Goal: Task Accomplishment & Management: Use online tool/utility

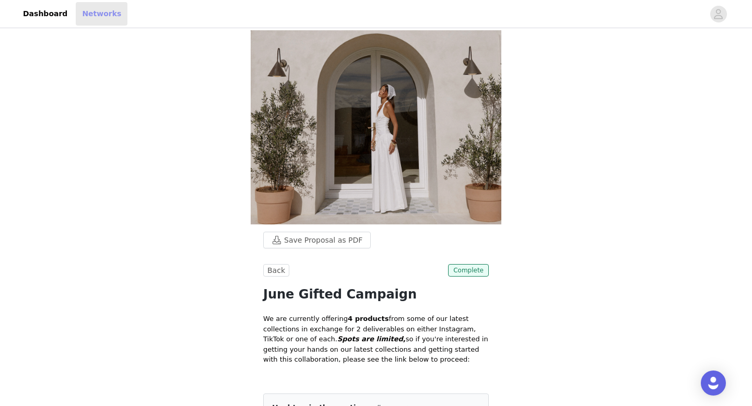
click at [91, 20] on link "Networks" at bounding box center [102, 13] width 52 height 23
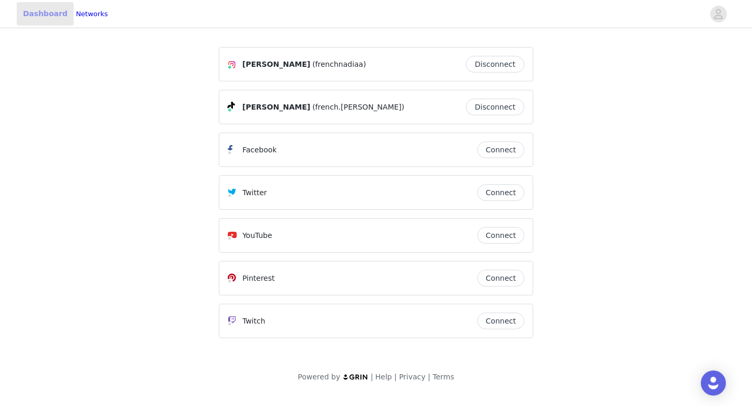
click at [36, 18] on link "Dashboard" at bounding box center [45, 13] width 57 height 23
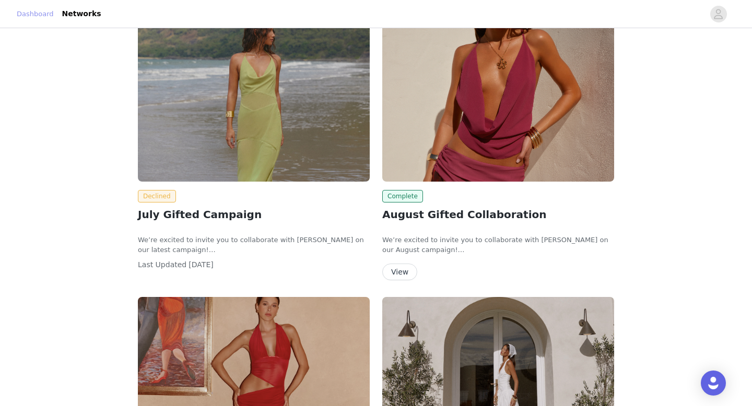
scroll to position [125, 0]
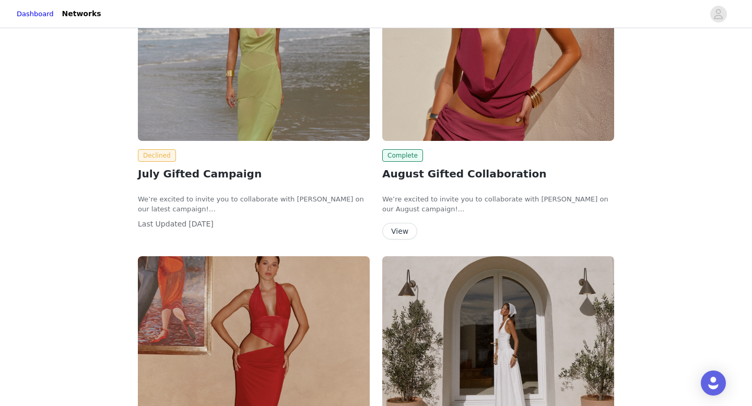
click at [518, 122] on img at bounding box center [498, 54] width 232 height 174
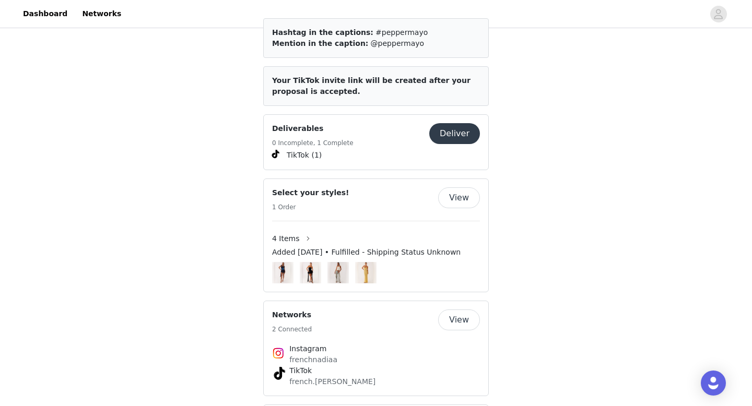
scroll to position [614, 0]
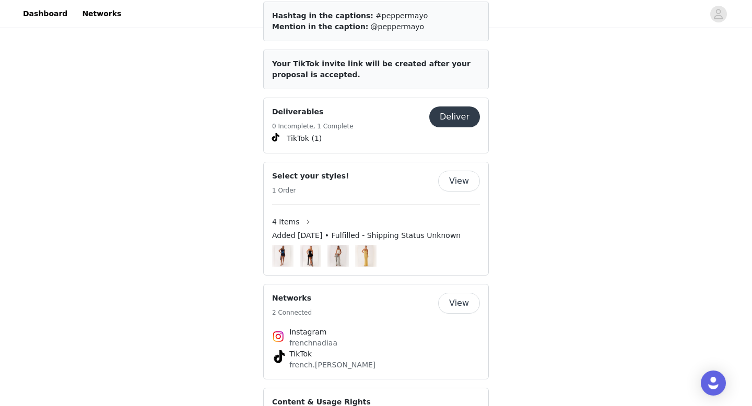
click at [447, 107] on button "Deliver" at bounding box center [454, 117] width 51 height 21
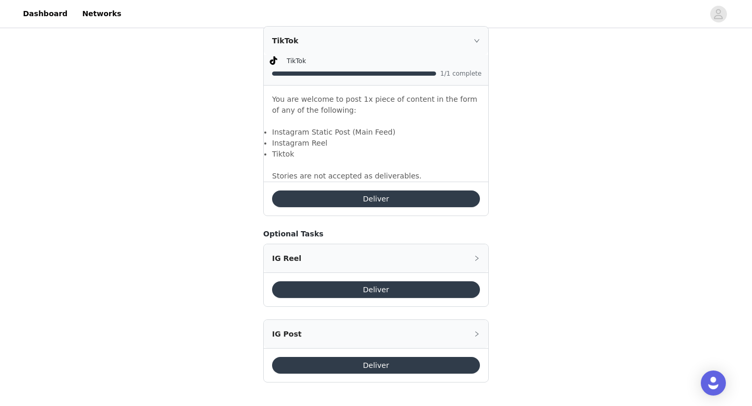
scroll to position [694, 0]
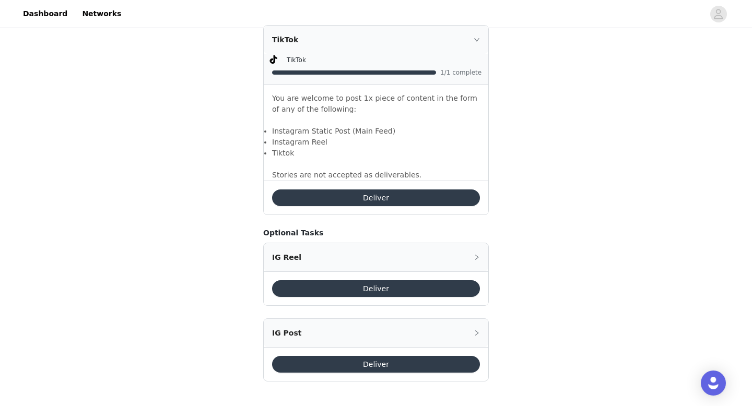
click at [446, 365] on button "Deliver" at bounding box center [376, 364] width 208 height 17
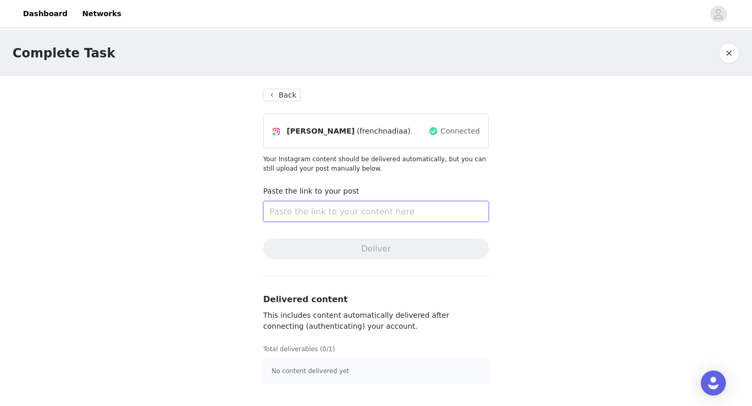
click at [348, 204] on input "text" at bounding box center [376, 211] width 226 height 21
paste input "[URL][DOMAIN_NAME]"
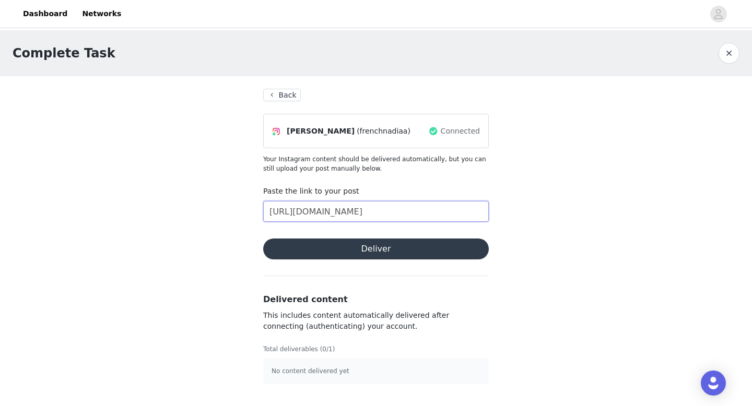
type input "[URL][DOMAIN_NAME]"
click at [432, 251] on button "Deliver" at bounding box center [376, 249] width 226 height 21
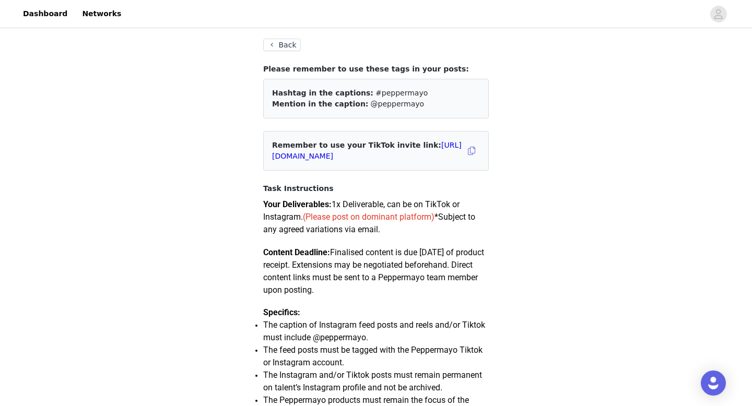
scroll to position [10, 0]
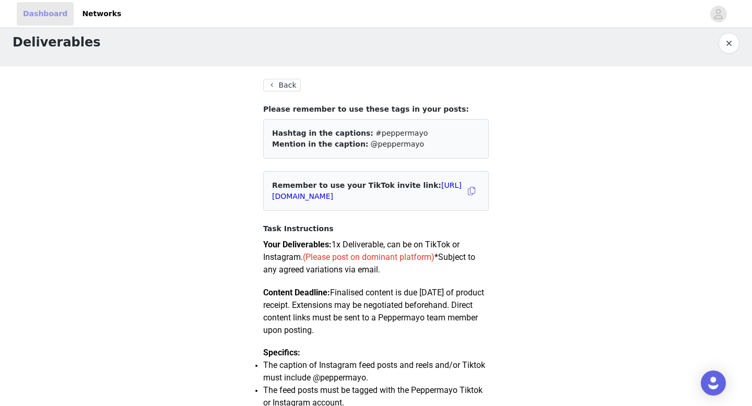
click at [54, 15] on link "Dashboard" at bounding box center [45, 13] width 57 height 23
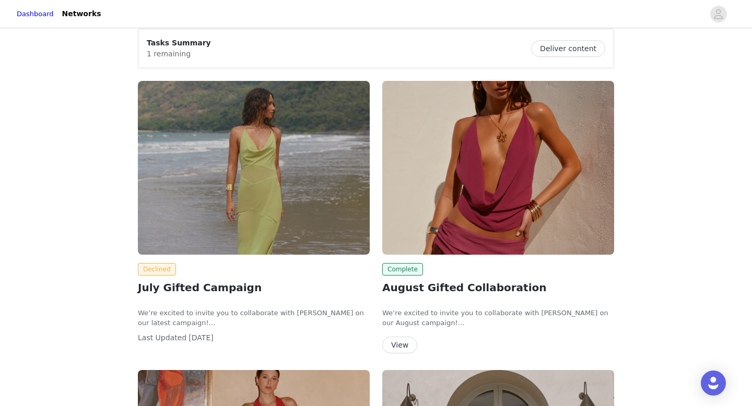
click at [409, 340] on button "View" at bounding box center [399, 345] width 35 height 17
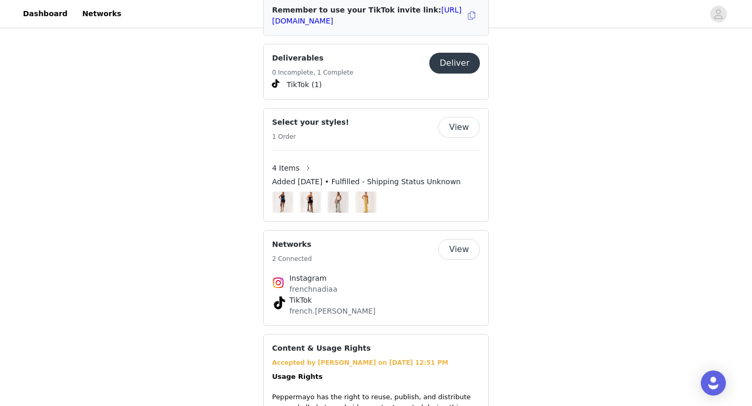
scroll to position [660, 0]
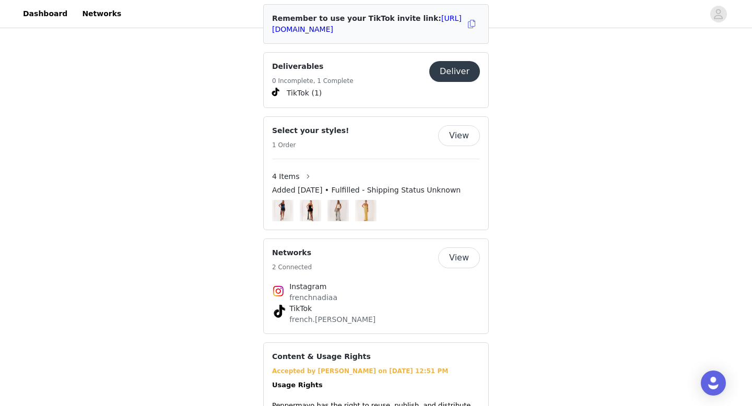
click at [461, 62] on button "Deliver" at bounding box center [454, 71] width 51 height 21
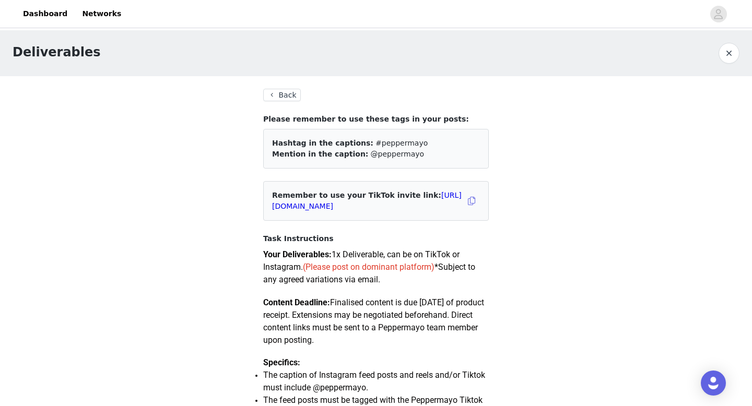
click at [288, 92] on button "Back" at bounding box center [282, 95] width 38 height 13
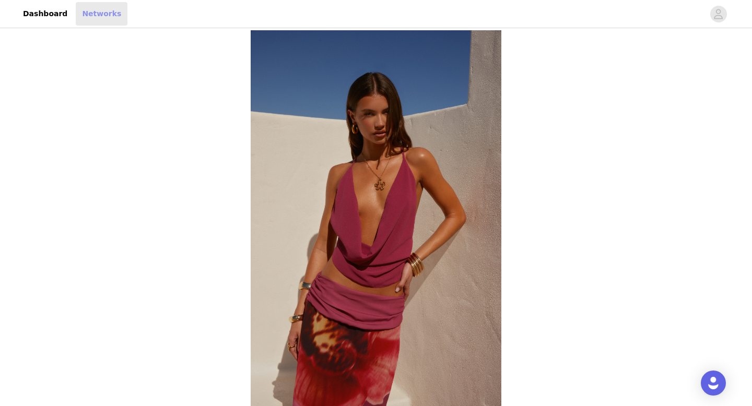
click at [104, 14] on link "Networks" at bounding box center [102, 13] width 52 height 23
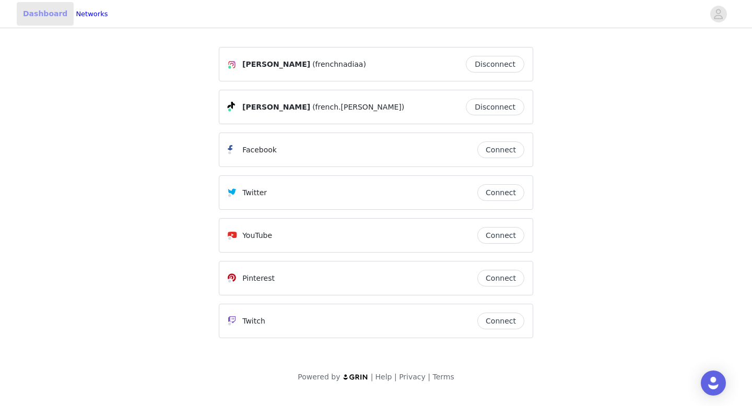
click at [35, 18] on link "Dashboard" at bounding box center [45, 13] width 57 height 23
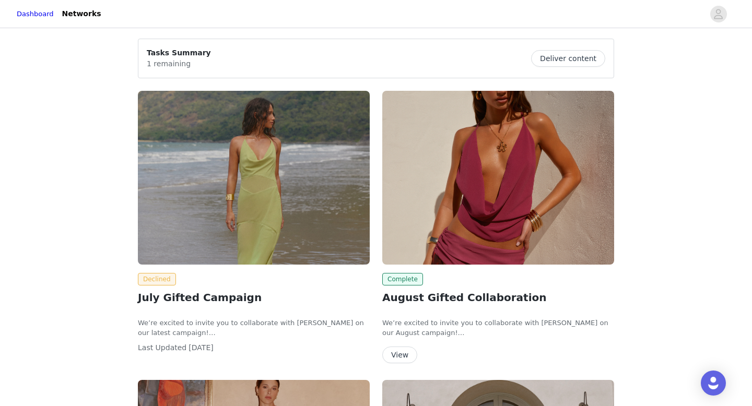
click at [570, 56] on button "Deliver content" at bounding box center [568, 58] width 74 height 17
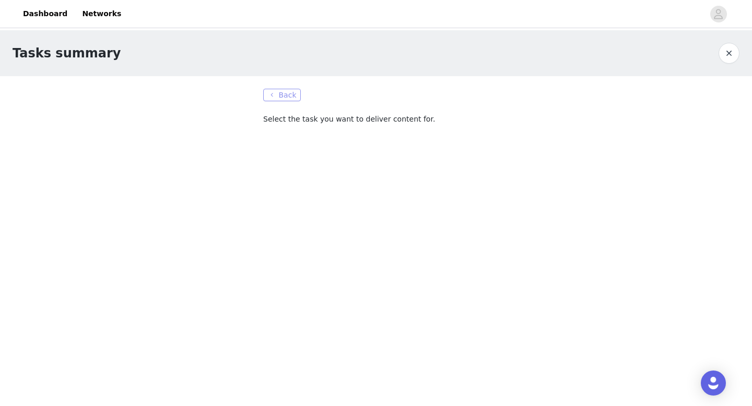
click at [294, 96] on button "Back" at bounding box center [282, 95] width 38 height 13
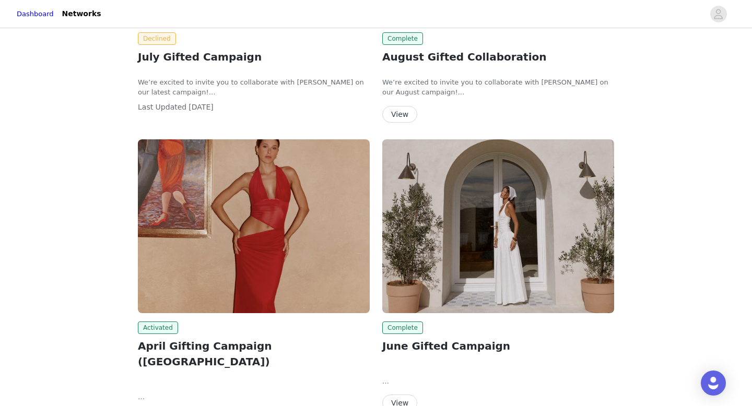
scroll to position [180, 0]
